Goal: Find specific page/section: Find specific page/section

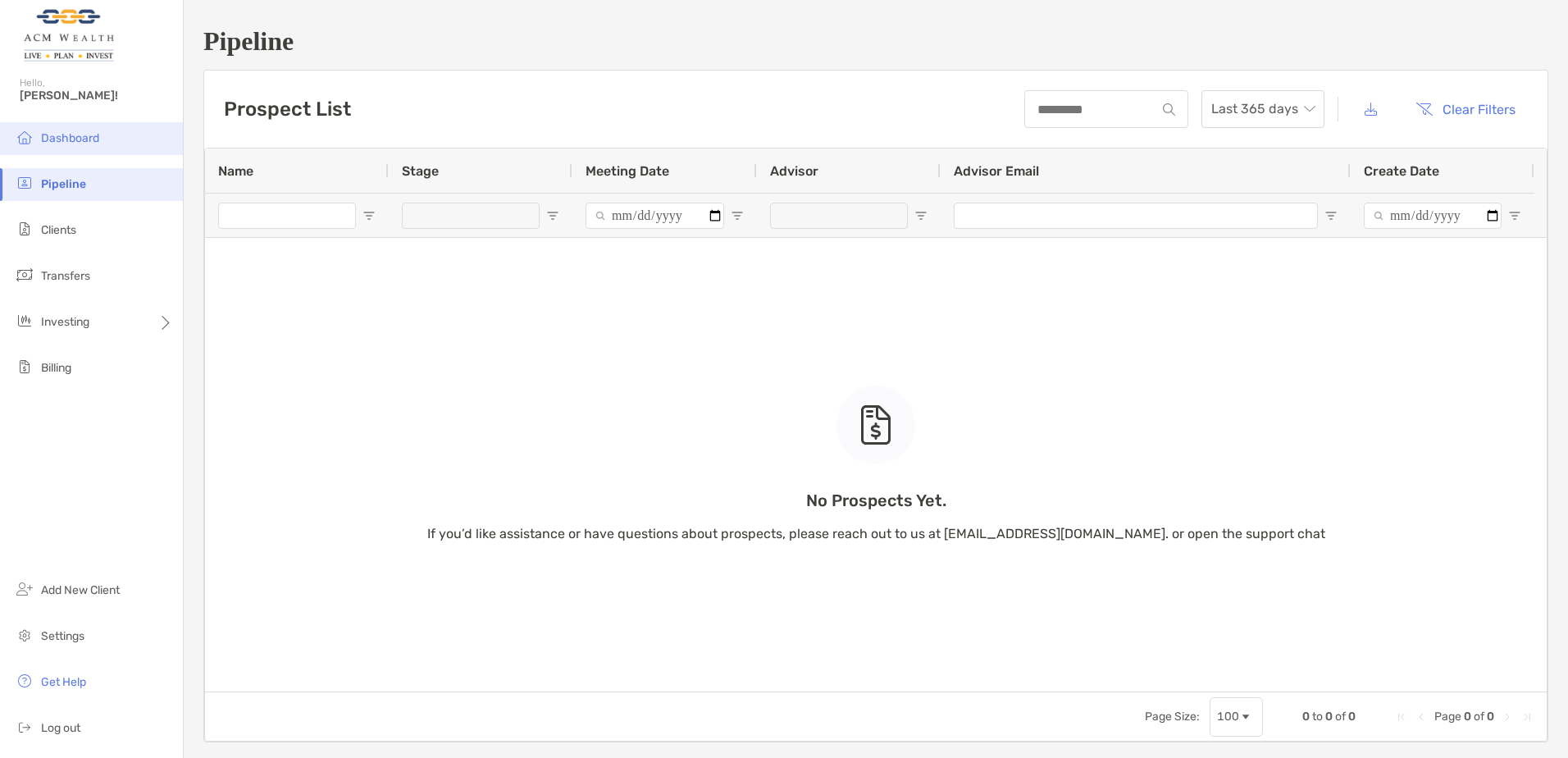
click at [87, 137] on span "Dashboard" at bounding box center [71, 138] width 59 height 14
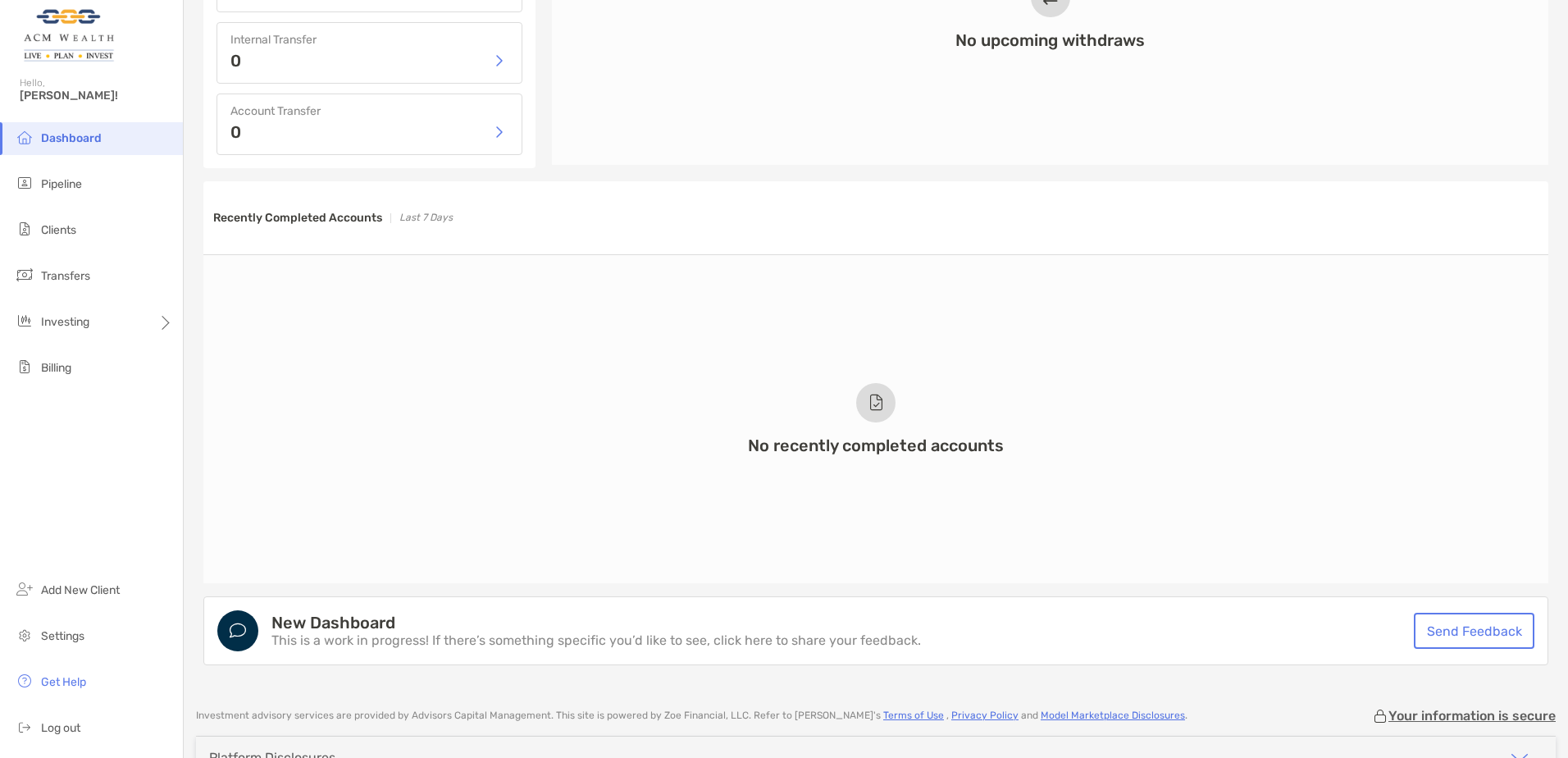
scroll to position [1067, 0]
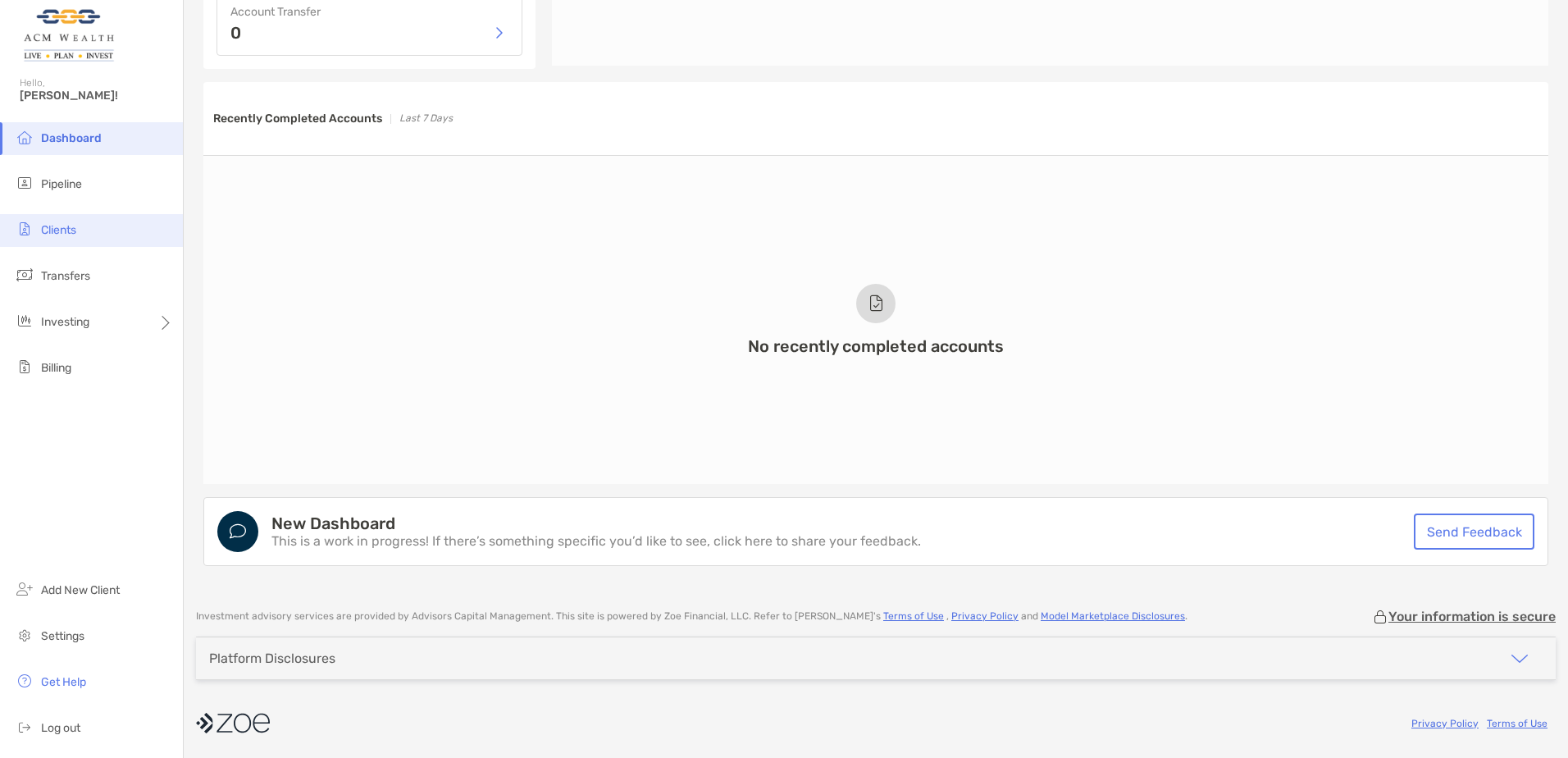
click at [86, 238] on li "Clients" at bounding box center [91, 230] width 183 height 33
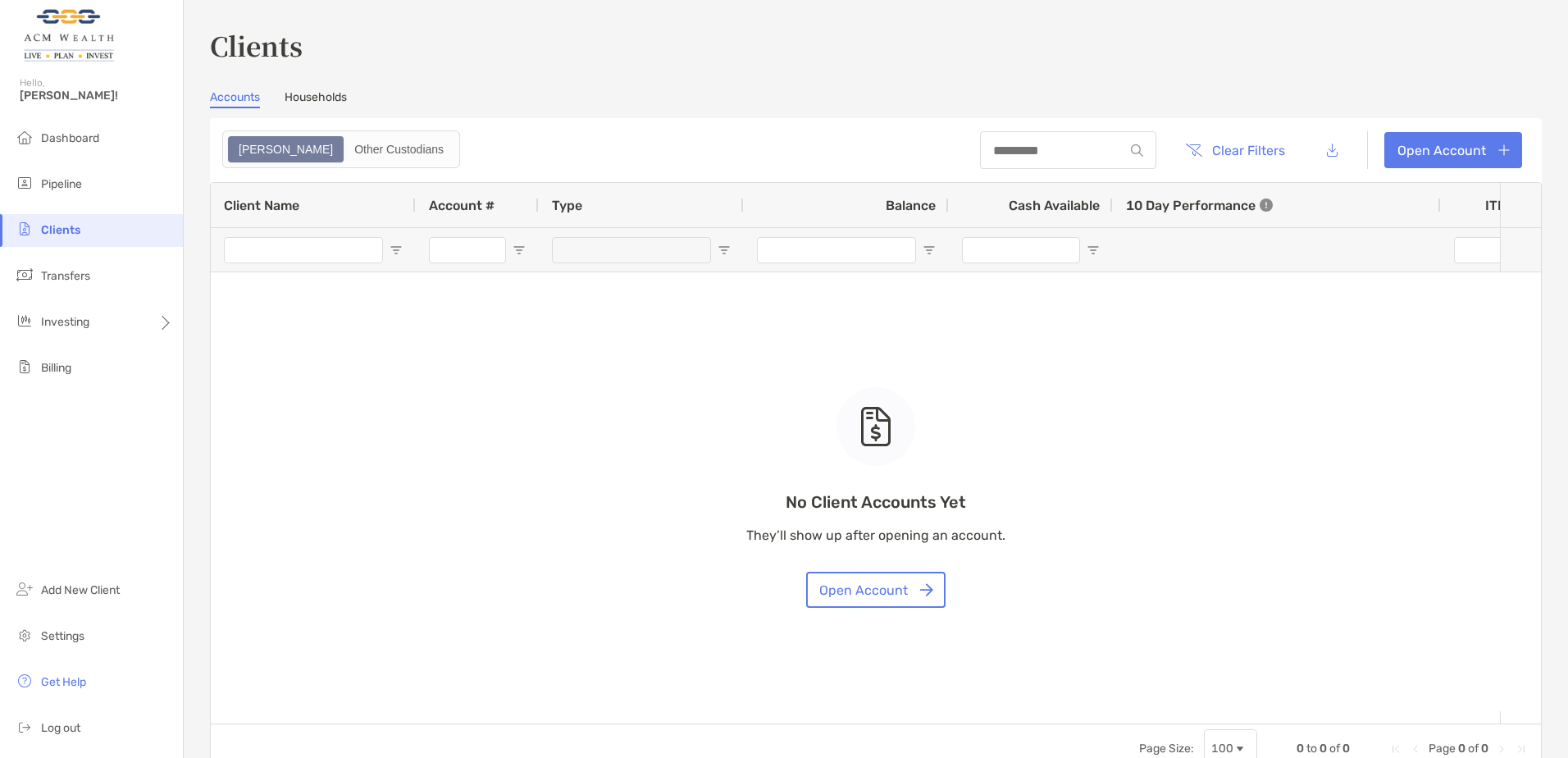
click at [331, 79] on div "Clients Accounts Households Zoe Other Custodians Clear Filters Open Account 0 t…" at bounding box center [876, 399] width 1332 height 748
click at [291, 108] on link "Households" at bounding box center [315, 99] width 62 height 18
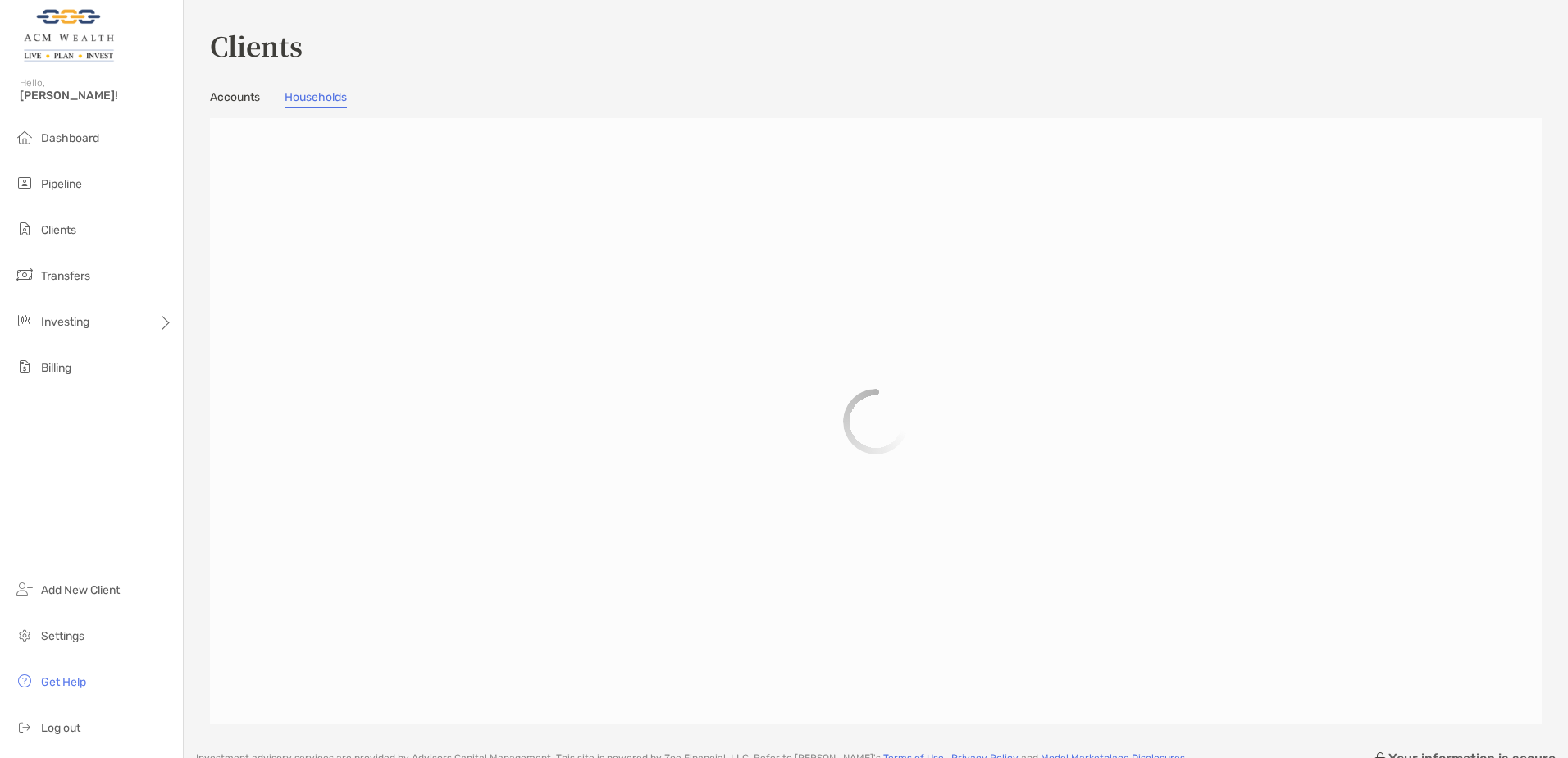
click at [309, 91] on link "Households" at bounding box center [315, 99] width 62 height 18
